Goal: Task Accomplishment & Management: Use online tool/utility

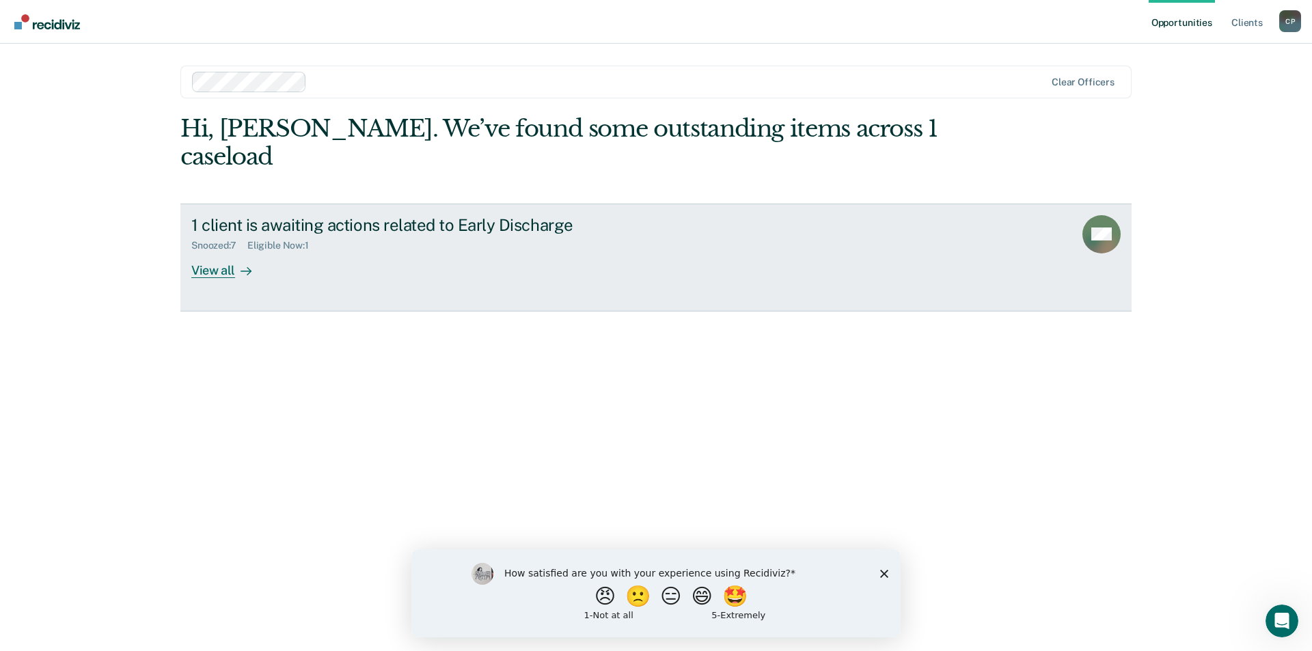
click at [212, 252] on div "View all" at bounding box center [229, 265] width 77 height 27
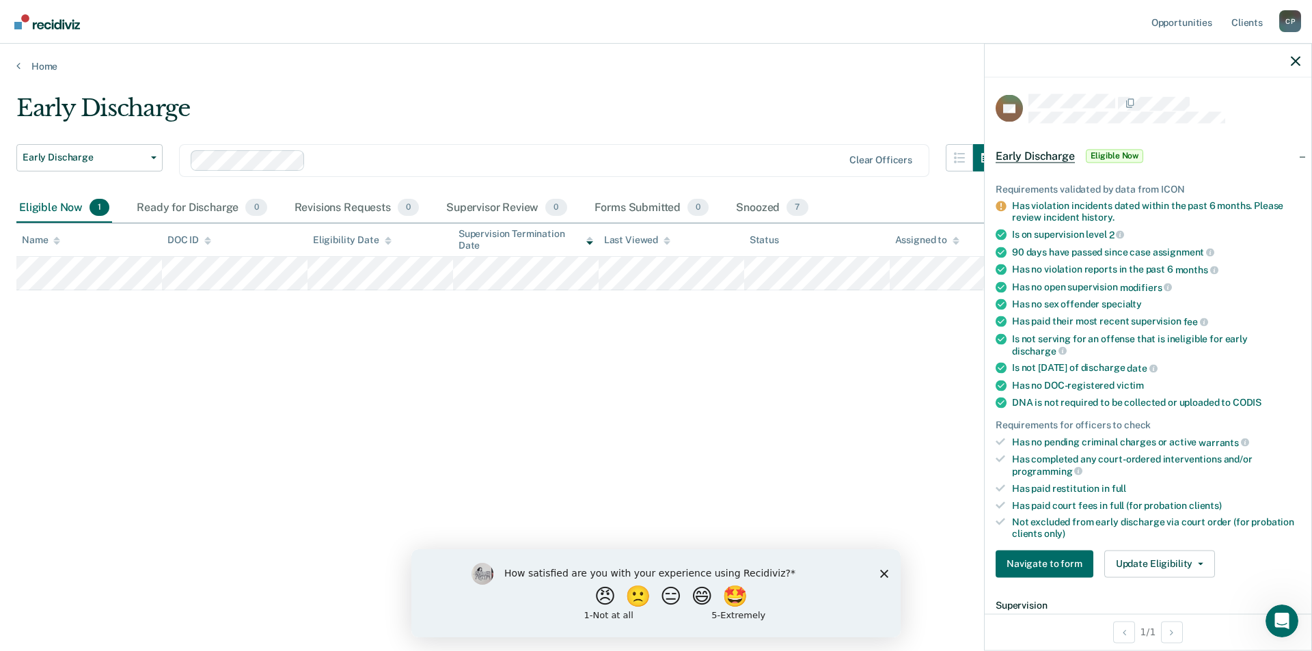
click at [881, 571] on icon "Close survey" at bounding box center [884, 573] width 8 height 8
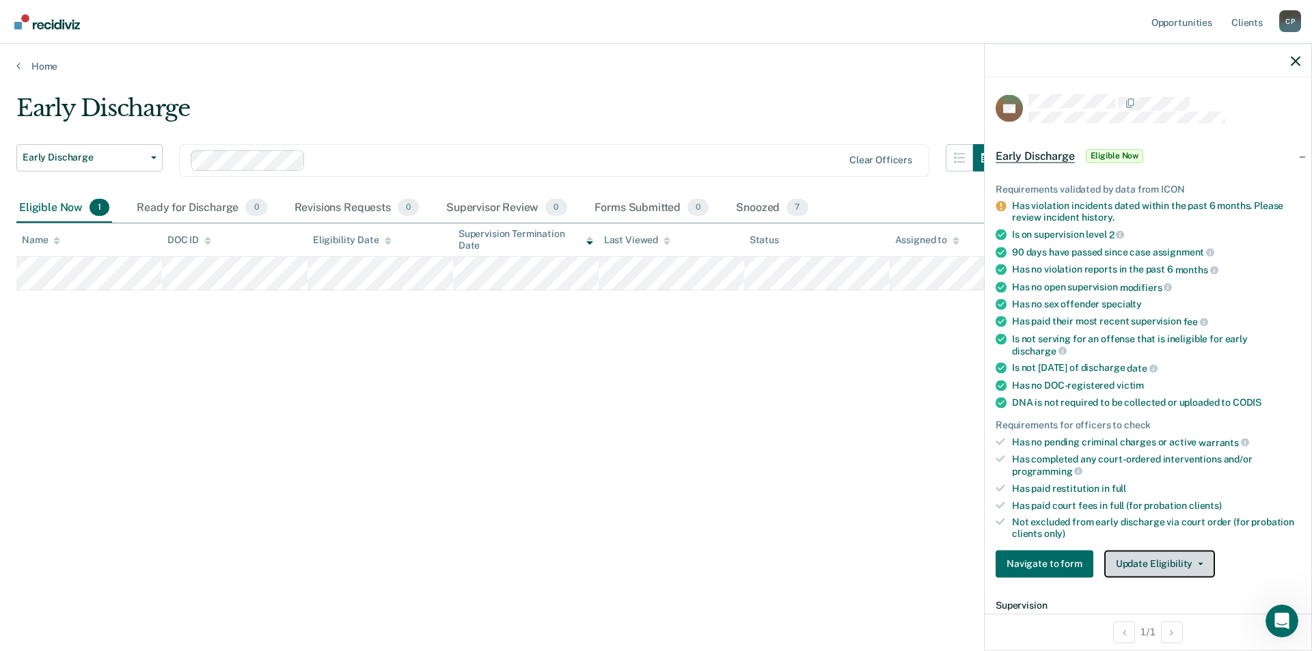
click at [1154, 567] on button "Update Eligibility" at bounding box center [1159, 563] width 111 height 27
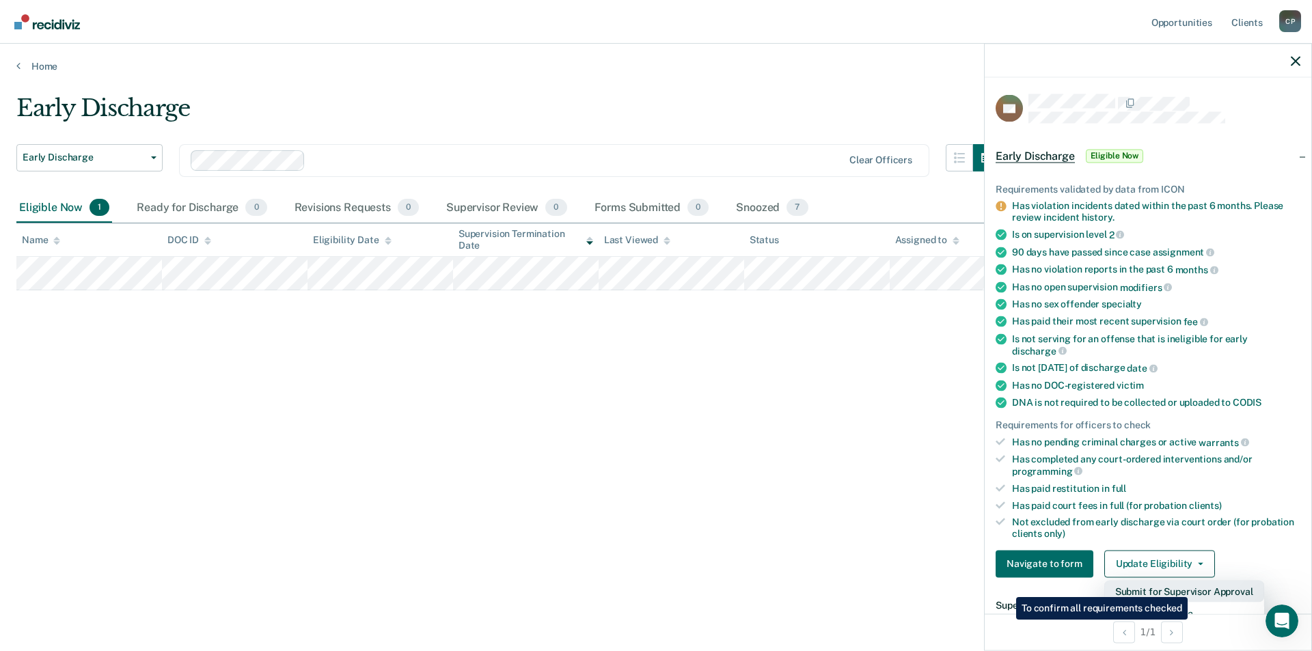
click at [1190, 587] on button "Submit for Supervisor Approval" at bounding box center [1184, 591] width 160 height 22
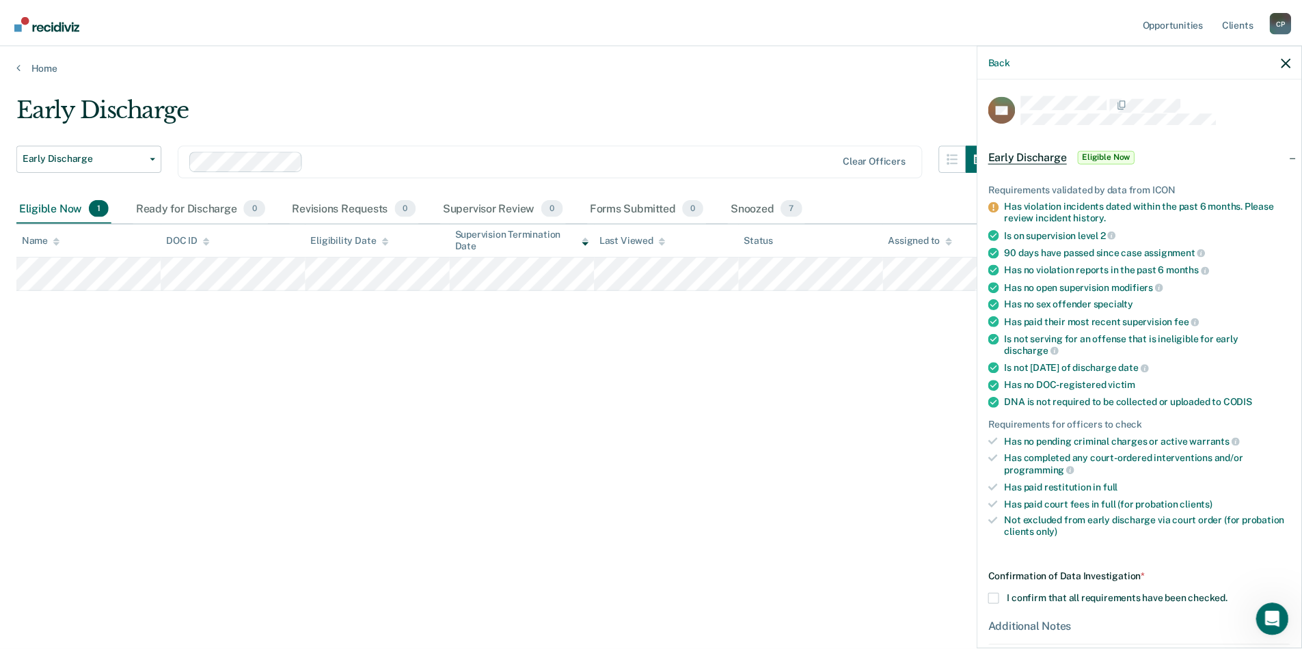
scroll to position [132, 0]
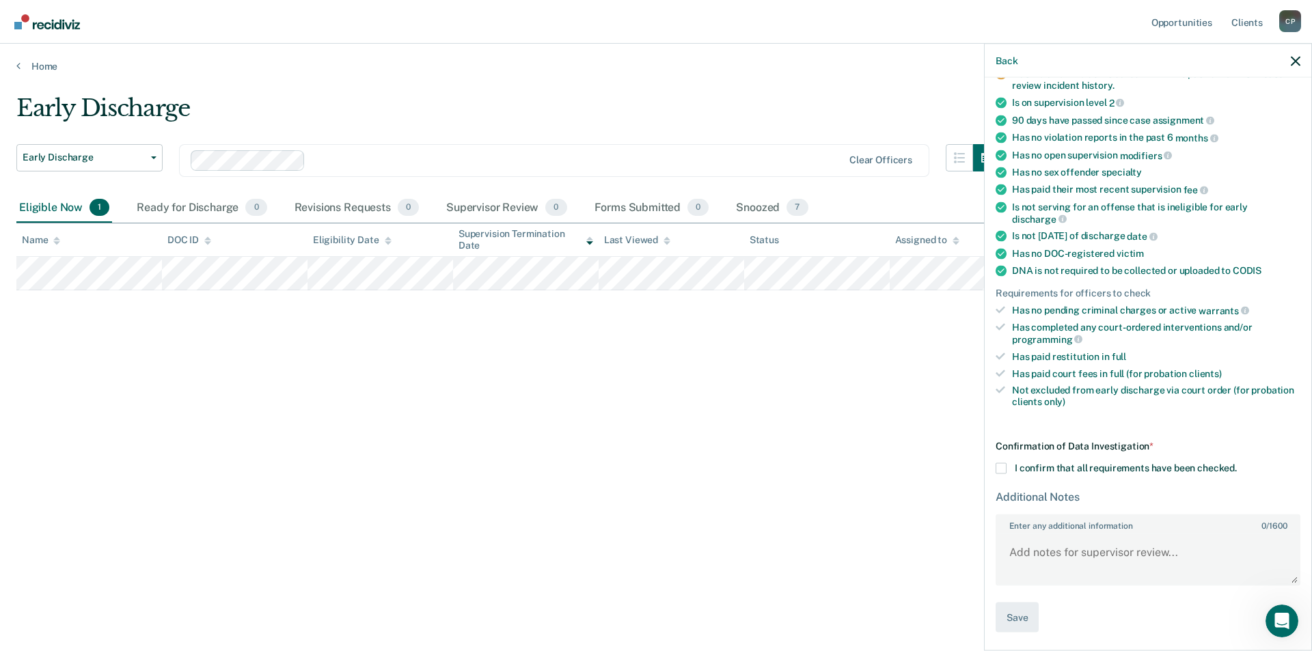
click at [1004, 465] on span at bounding box center [1001, 468] width 11 height 11
click at [1237, 463] on input "I confirm that all requirements have been checked." at bounding box center [1237, 463] width 0 height 0
click at [1009, 622] on button "Save" at bounding box center [1017, 617] width 43 height 31
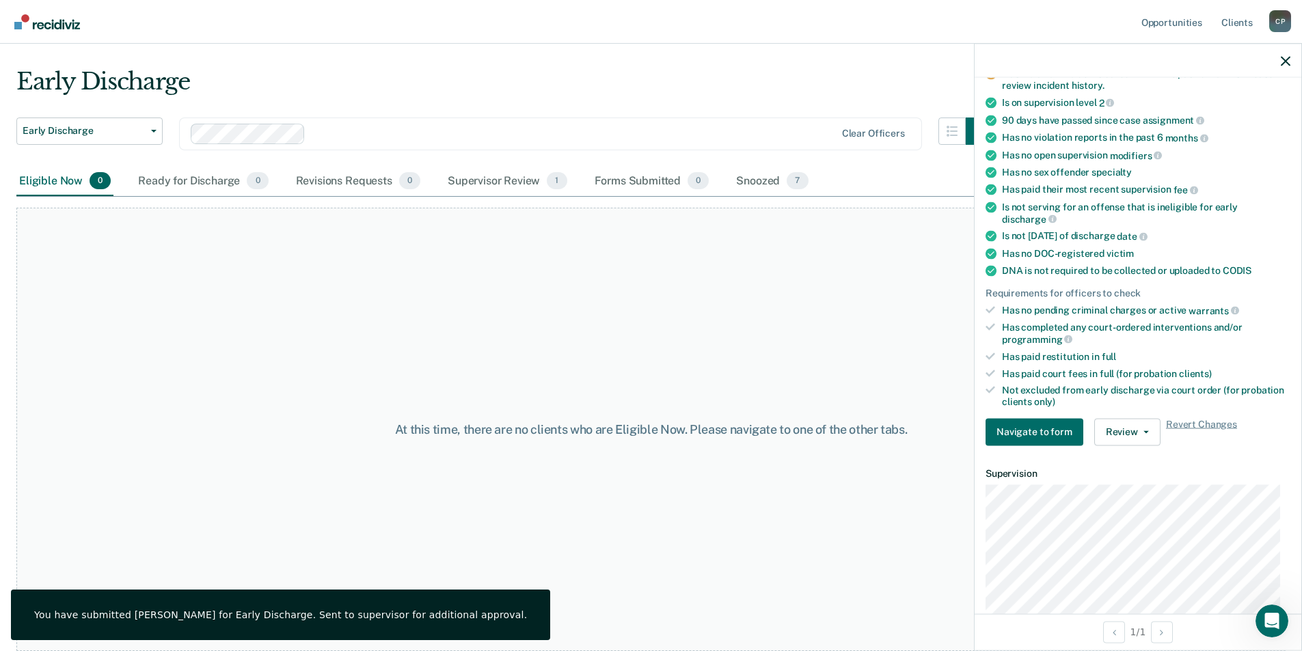
scroll to position [366, 0]
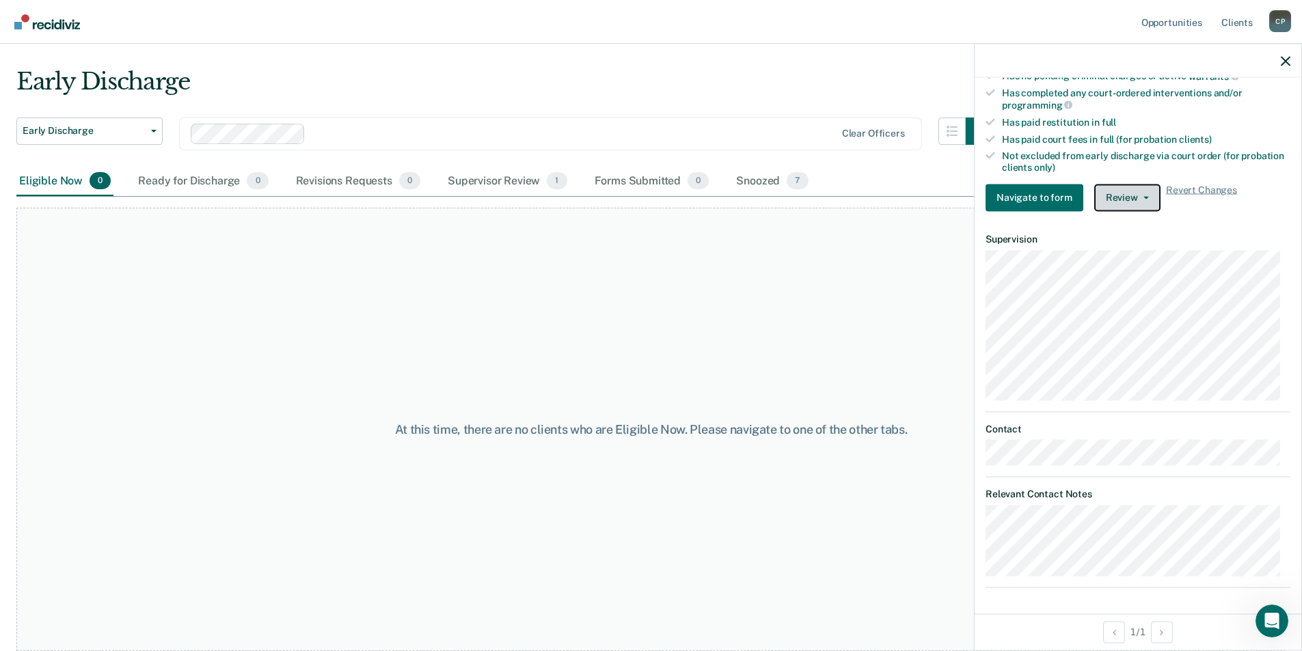
click at [1125, 199] on button "Review" at bounding box center [1127, 197] width 66 height 27
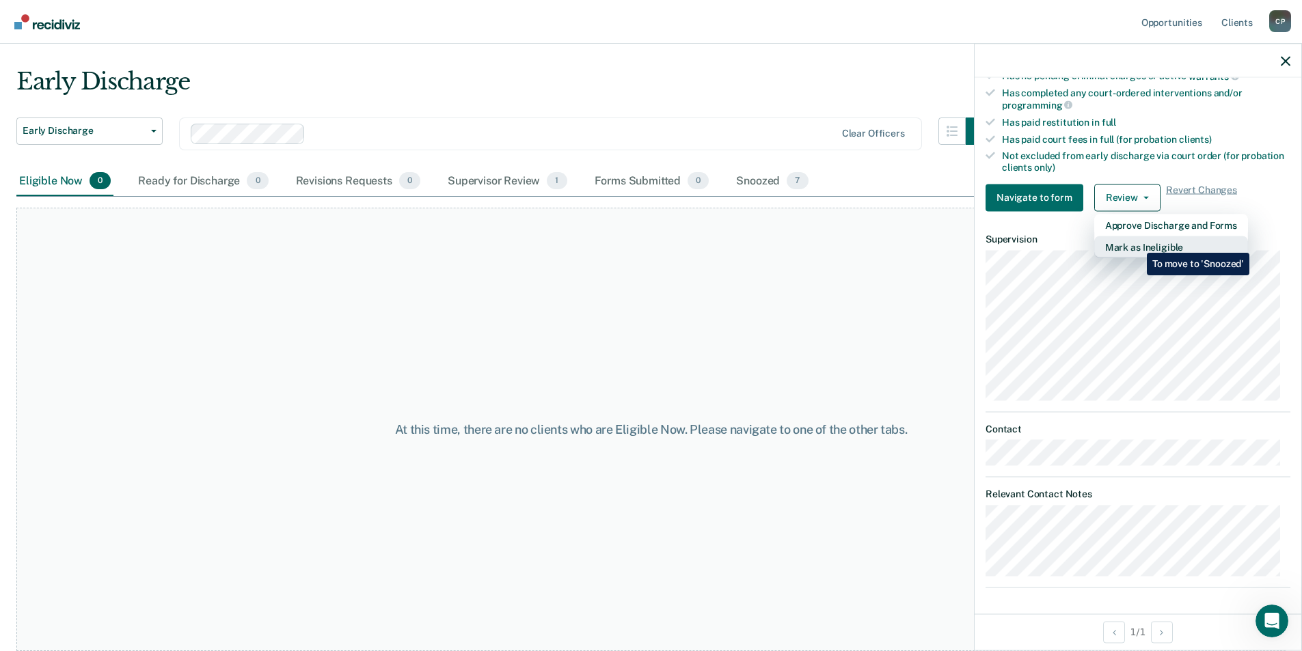
click at [1137, 243] on button "Mark as Ineligible" at bounding box center [1171, 247] width 154 height 22
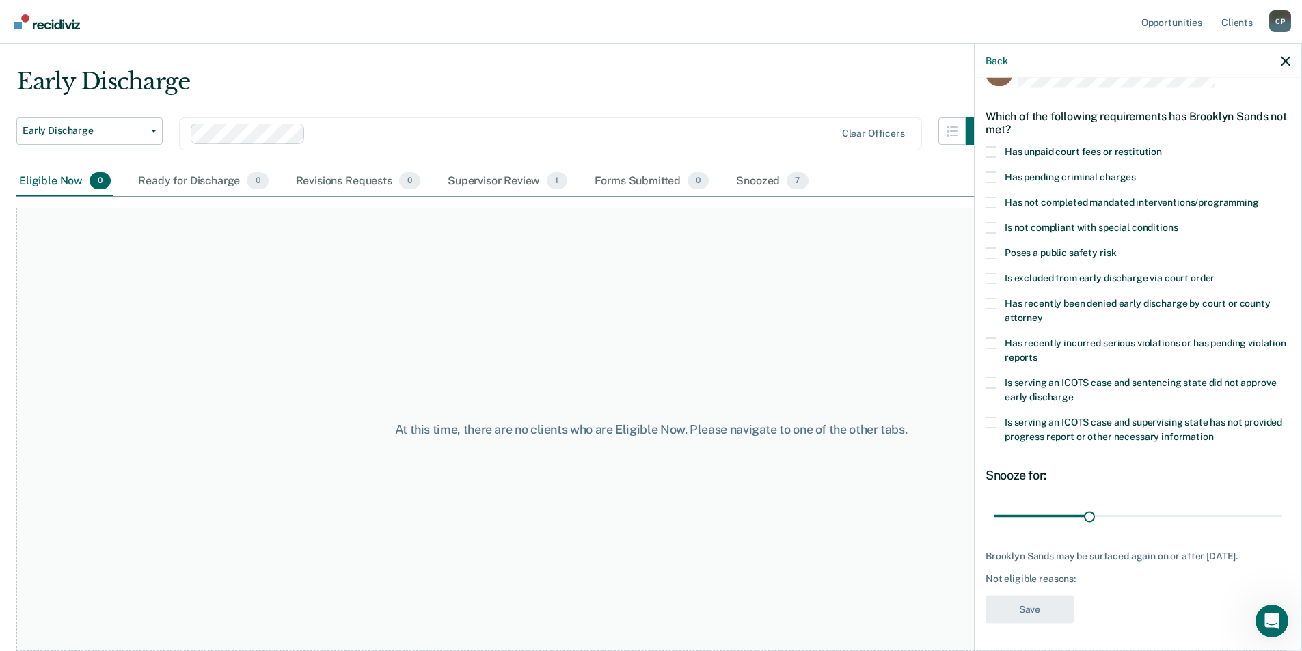
scroll to position [46, 0]
click at [993, 338] on span at bounding box center [991, 343] width 11 height 11
click at [1037, 352] on input "Has recently incurred serious violations or has pending violation reports" at bounding box center [1037, 352] width 0 height 0
drag, startPoint x: 1085, startPoint y: 504, endPoint x: 1176, endPoint y: 504, distance: 90.9
type input "60"
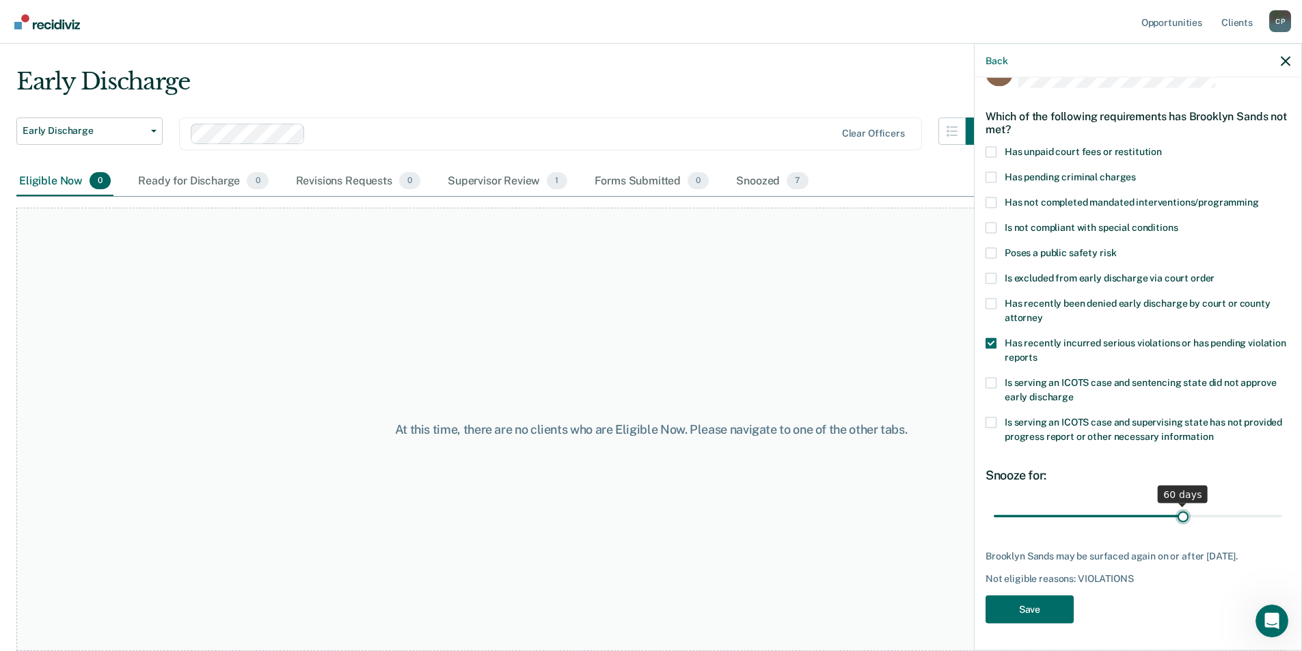
click at [1176, 504] on input "range" at bounding box center [1138, 516] width 288 height 24
click at [1052, 609] on button "Save" at bounding box center [1030, 609] width 88 height 28
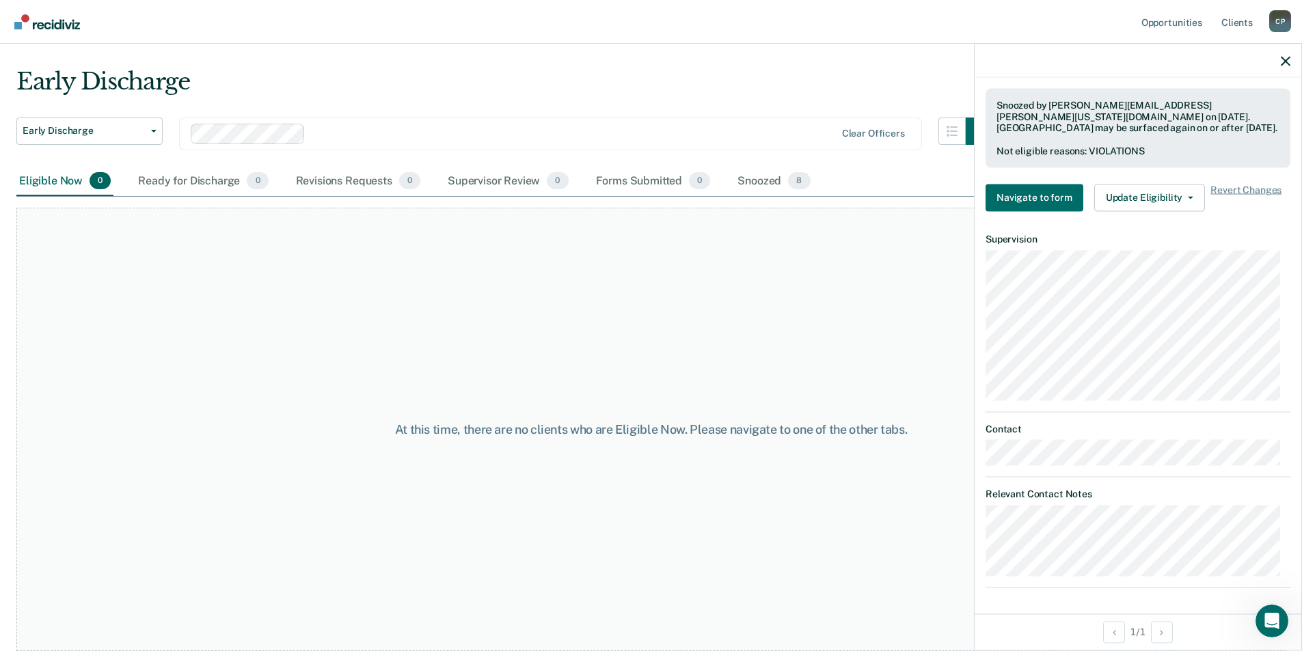
scroll to position [262, 0]
